Goal: Task Accomplishment & Management: Manage account settings

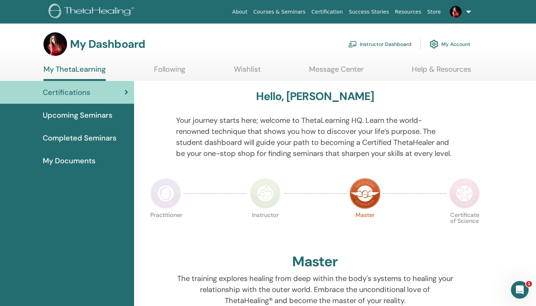
click at [394, 42] on link "Instructor Dashboard" at bounding box center [379, 44] width 63 height 16
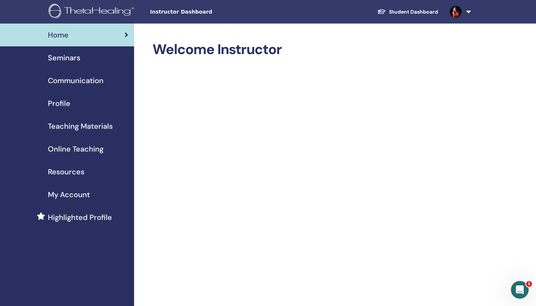
click at [68, 61] on span "Seminars" at bounding box center [64, 57] width 32 height 11
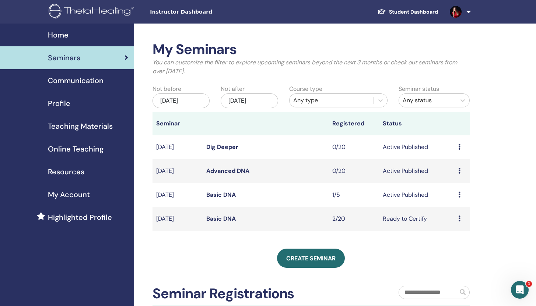
click at [453, 194] on td "Active Published" at bounding box center [416, 195] width 75 height 24
click at [221, 193] on link "Basic DNA" at bounding box center [220, 195] width 29 height 8
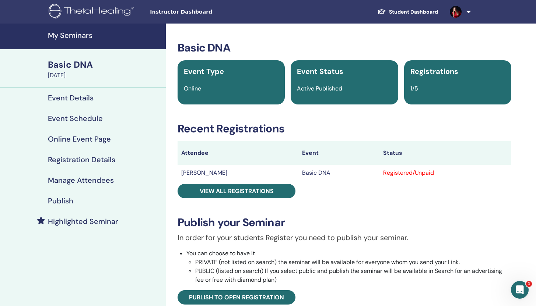
click at [377, 176] on td "Basic DNA" at bounding box center [338, 173] width 81 height 16
click at [496, 171] on div "Registered/Unpaid" at bounding box center [445, 173] width 124 height 9
click at [215, 170] on td "Elizaveta Mareeva" at bounding box center [238, 173] width 121 height 16
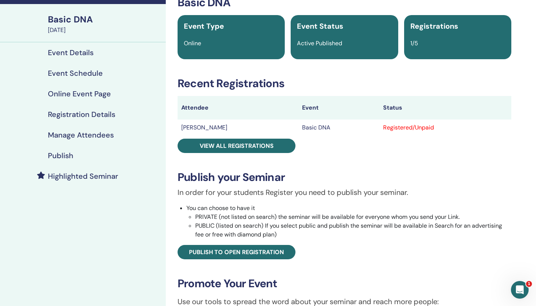
scroll to position [41, 0]
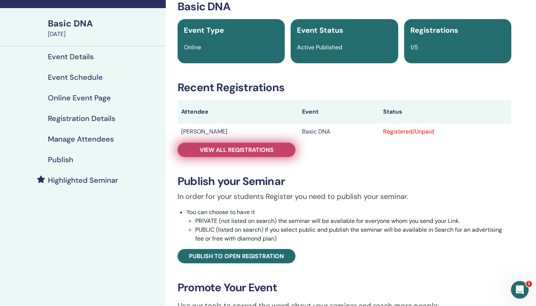
click at [261, 147] on span "View all registrations" at bounding box center [237, 150] width 74 height 8
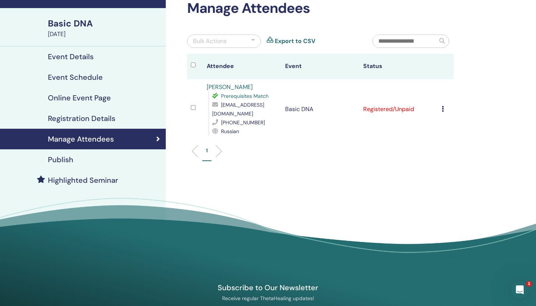
click at [445, 109] on div "Cancel Registration Do not auto-certify Mark as Paid Mark as Unpaid Mark as Abs…" at bounding box center [446, 109] width 8 height 9
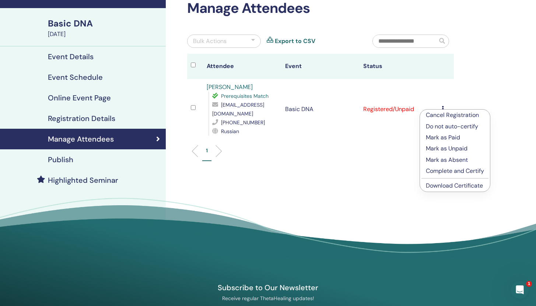
click at [453, 137] on p "Mark as Paid" at bounding box center [455, 137] width 58 height 9
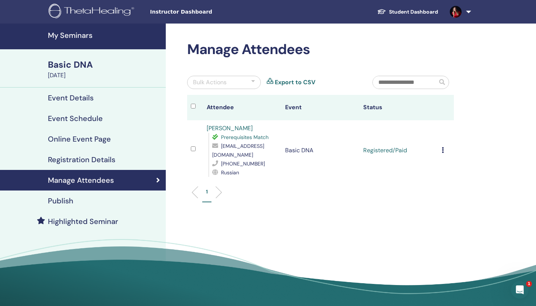
click at [443, 150] on icon at bounding box center [443, 150] width 2 height 6
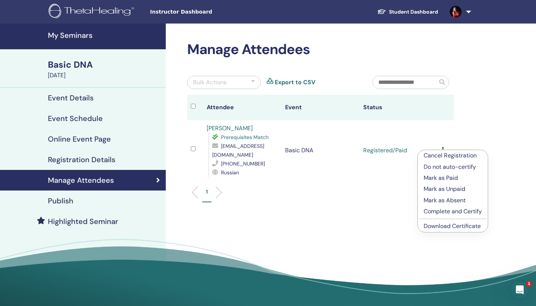
click at [464, 213] on p "Complete and Certify" at bounding box center [453, 211] width 58 height 9
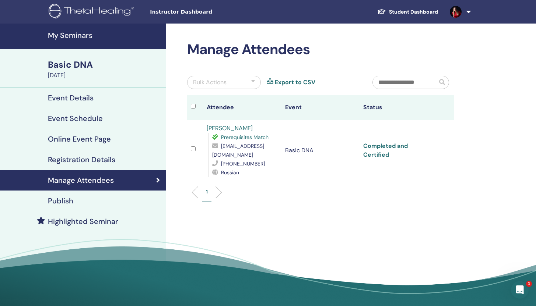
click at [400, 146] on link "Completed and Certified" at bounding box center [385, 150] width 45 height 17
